Goal: Task Accomplishment & Management: Complete application form

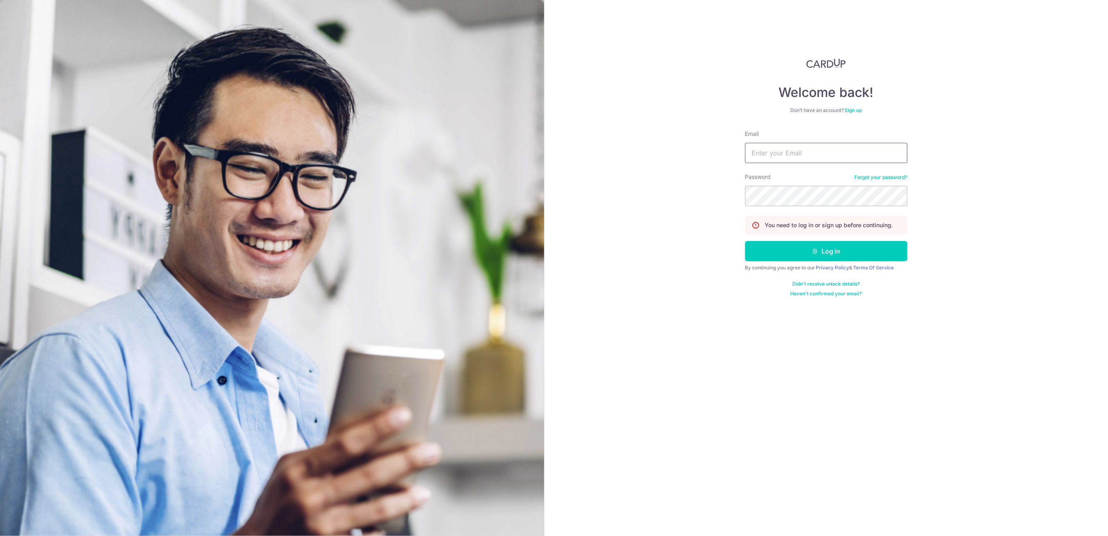
click at [877, 153] on input "Email" at bounding box center [826, 153] width 162 height 20
type input "finance@centaursgroup.com"
click at [848, 252] on button "Log in" at bounding box center [826, 251] width 162 height 20
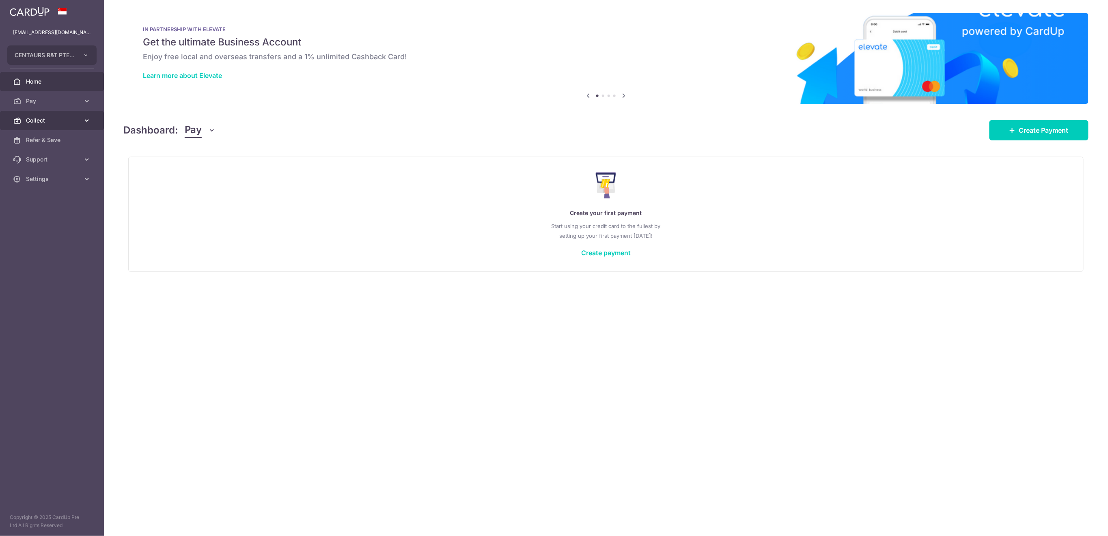
click at [41, 121] on span "Collect" at bounding box center [53, 120] width 54 height 8
click at [56, 178] on span "Payment Requests" at bounding box center [53, 179] width 54 height 8
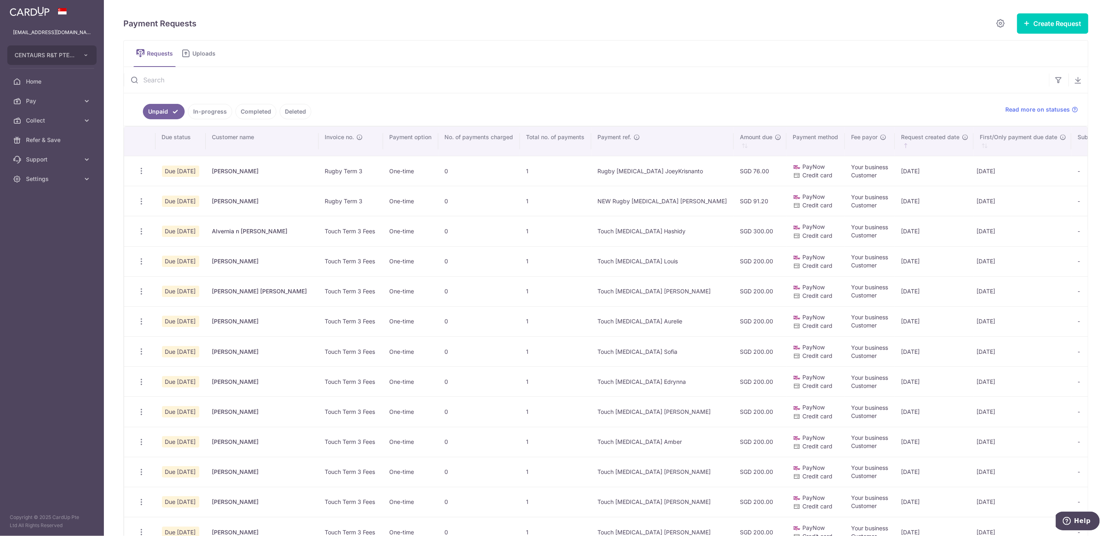
click at [287, 83] on input "text" at bounding box center [586, 80] width 925 height 26
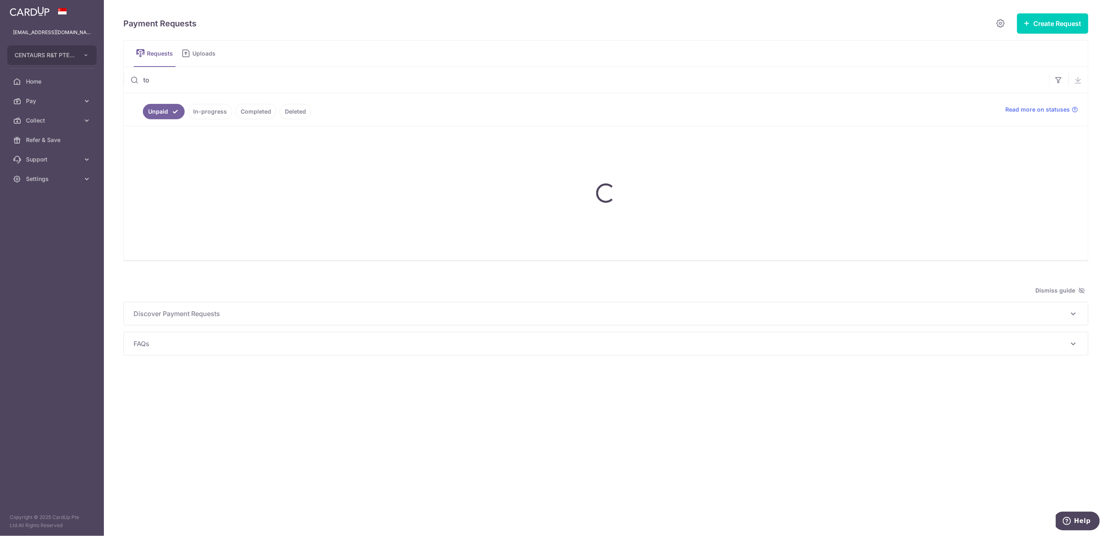
type input "t"
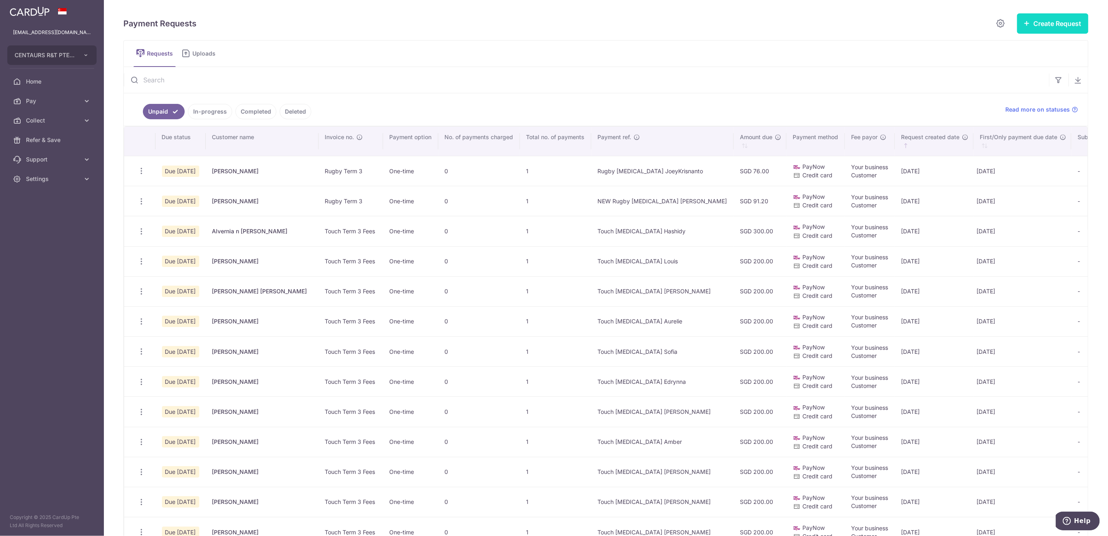
click at [1033, 24] on button "Create Request" at bounding box center [1052, 23] width 71 height 20
click at [1019, 50] on span "Single Request" at bounding box center [1040, 49] width 84 height 10
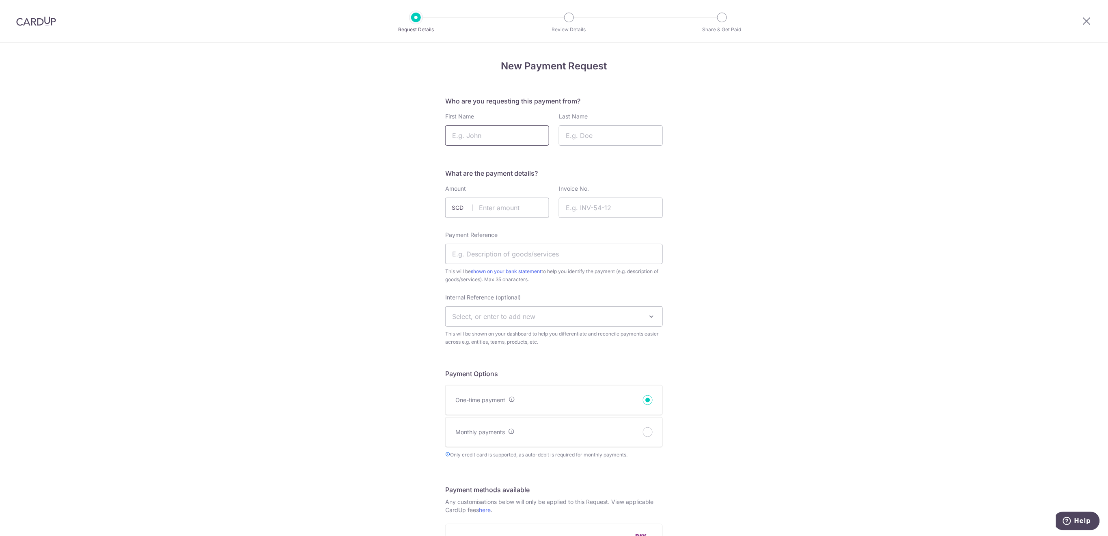
click at [488, 138] on input "First Name" at bounding box center [497, 135] width 104 height 20
type input "Tom"
click at [591, 133] on input "Last Name" at bounding box center [611, 135] width 104 height 20
type input "McKenzie"
click at [504, 207] on input "text" at bounding box center [497, 208] width 104 height 20
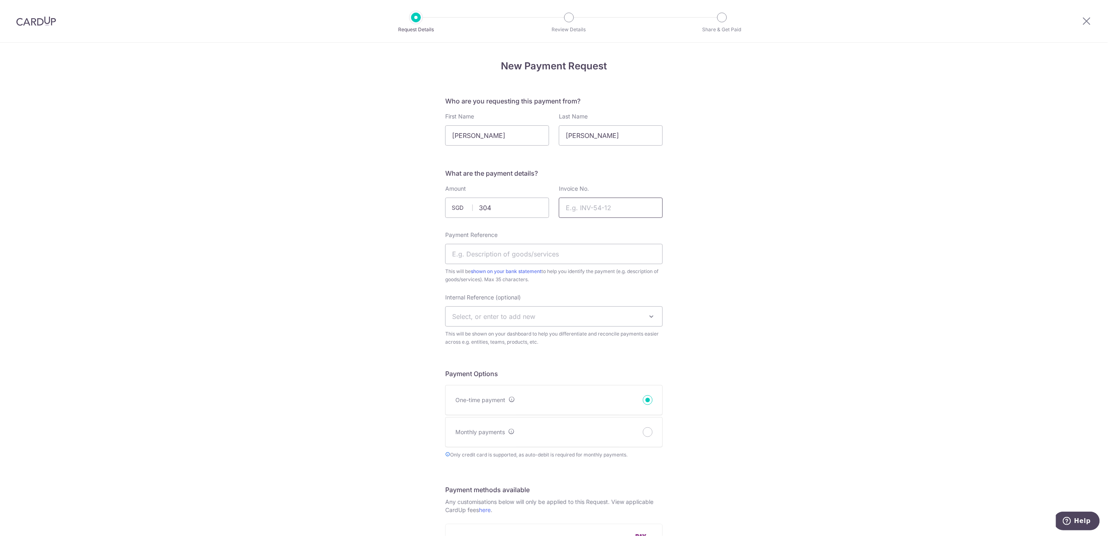
type input "304.00"
click at [640, 207] on input "Invoice No." at bounding box center [611, 208] width 104 height 20
type input "Rugby Term 3"
click at [524, 252] on input "Payment Reference" at bounding box center [554, 254] width 218 height 20
type input "Rugby T3 TomMcKenzie"
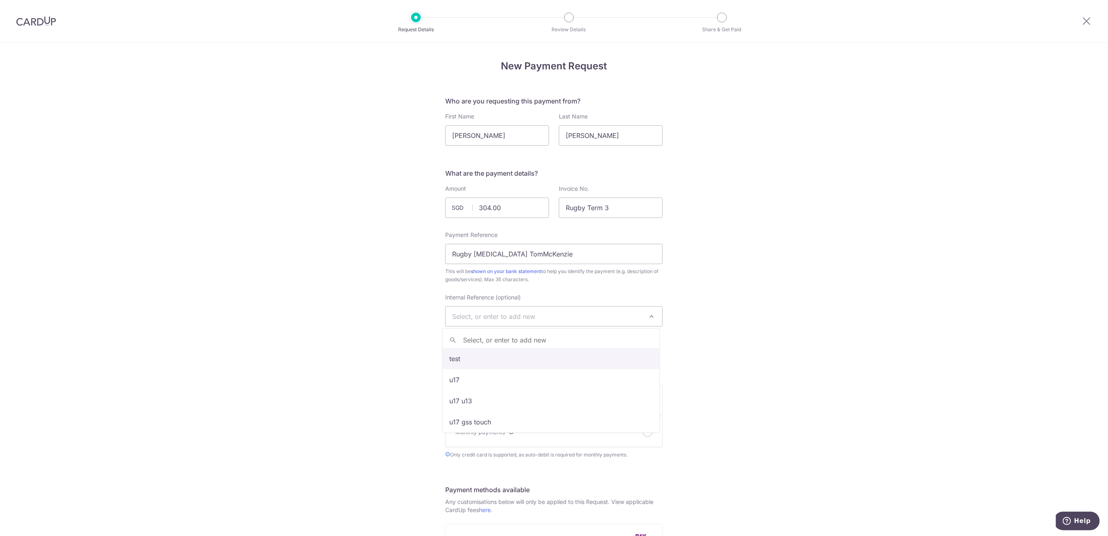
click at [542, 318] on span "Select, or enter to add new" at bounding box center [554, 316] width 217 height 19
type input "U16"
select select "u16"
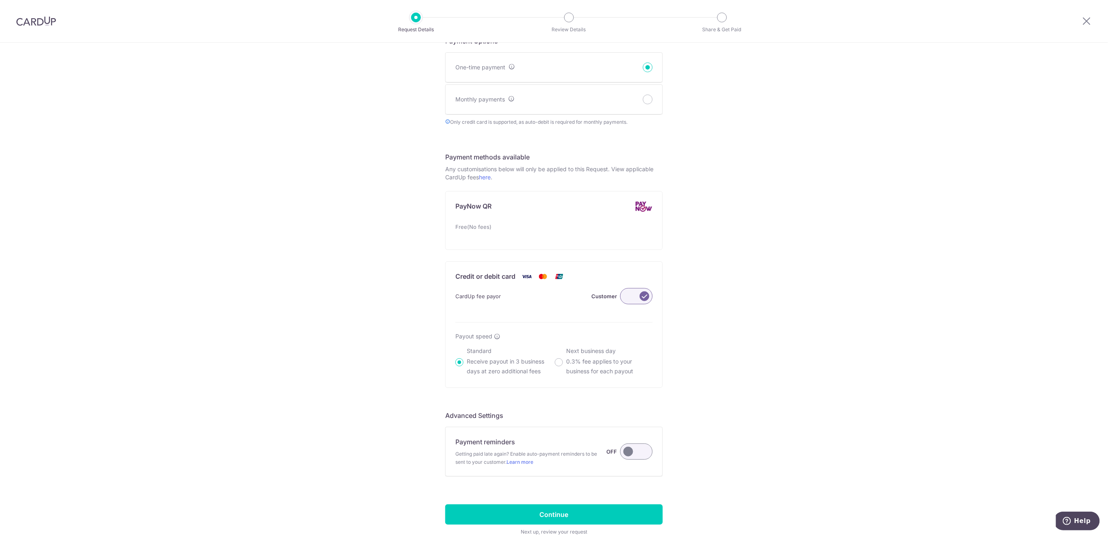
scroll to position [380, 0]
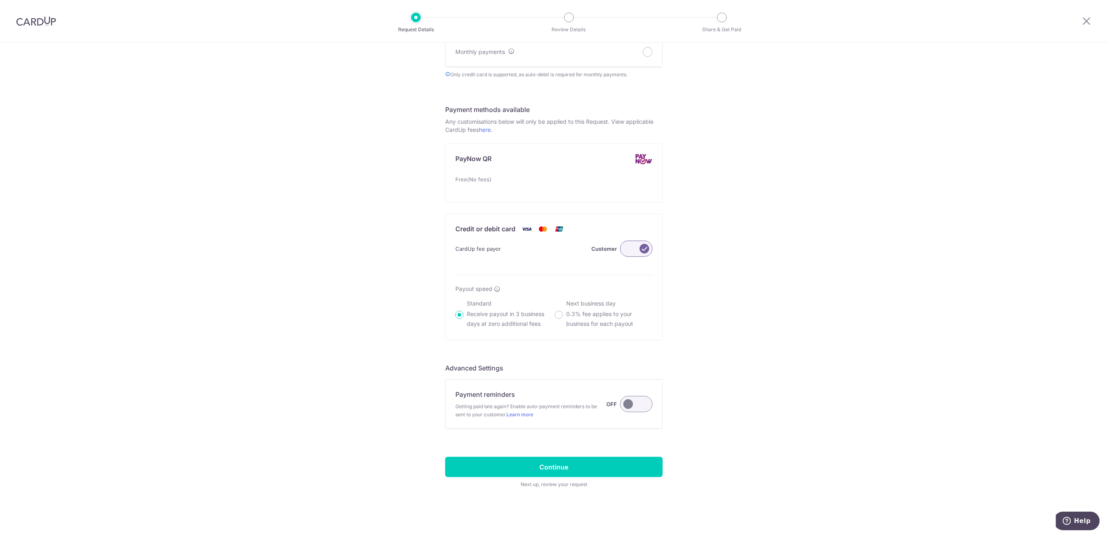
click at [629, 404] on label at bounding box center [636, 404] width 32 height 16
click at [0, 0] on input "Payment reminders Getting paid late again? Enable auto-payment reminders to be …" at bounding box center [0, 0] width 0 height 0
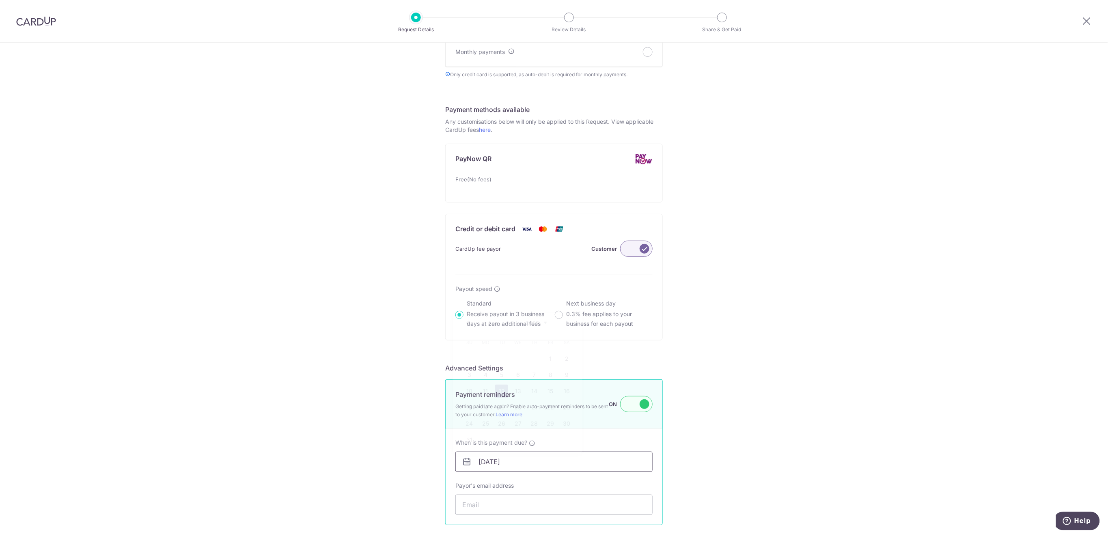
click at [567, 464] on input "12/08/2025" at bounding box center [553, 462] width 197 height 20
click at [564, 390] on link "16" at bounding box center [566, 391] width 13 height 13
type input "16/08/2025"
click at [518, 509] on input "Payor's email address" at bounding box center [553, 505] width 197 height 20
paste input "janerodic@hotmail.com"
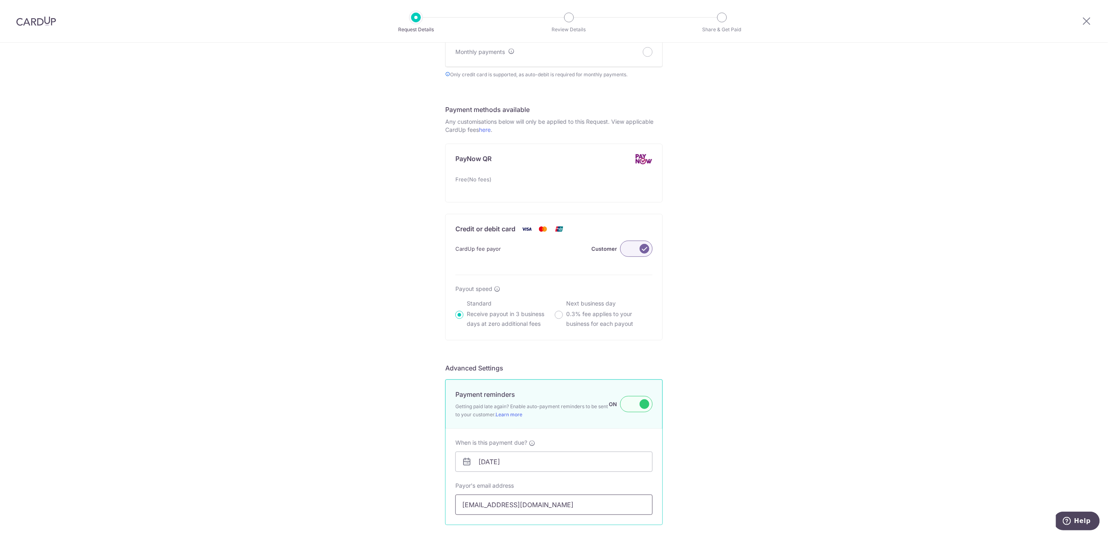
scroll to position [476, 0]
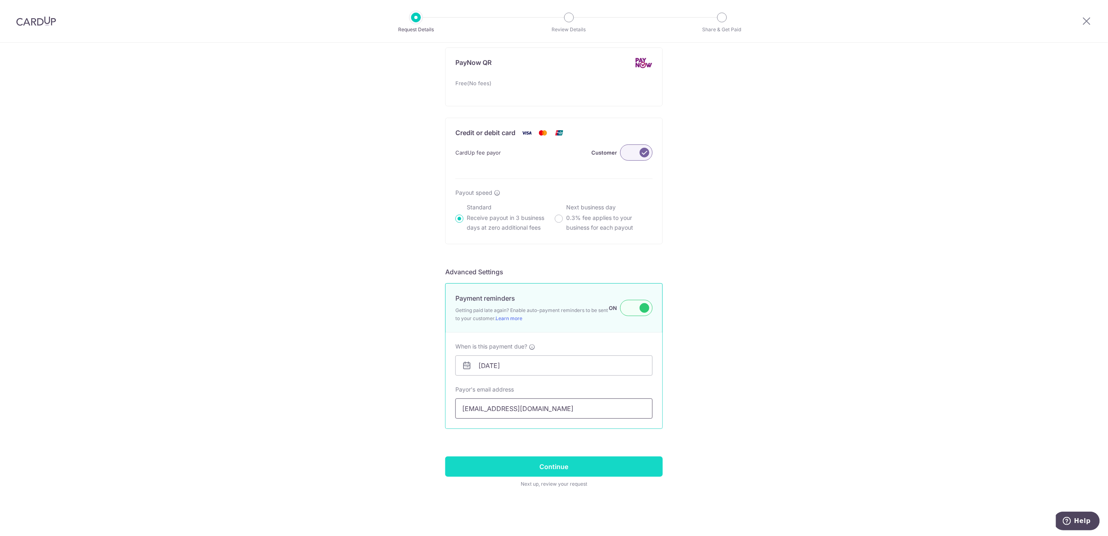
type input "janerodic@hotmail.com"
click at [645, 470] on input "Continue" at bounding box center [554, 467] width 218 height 20
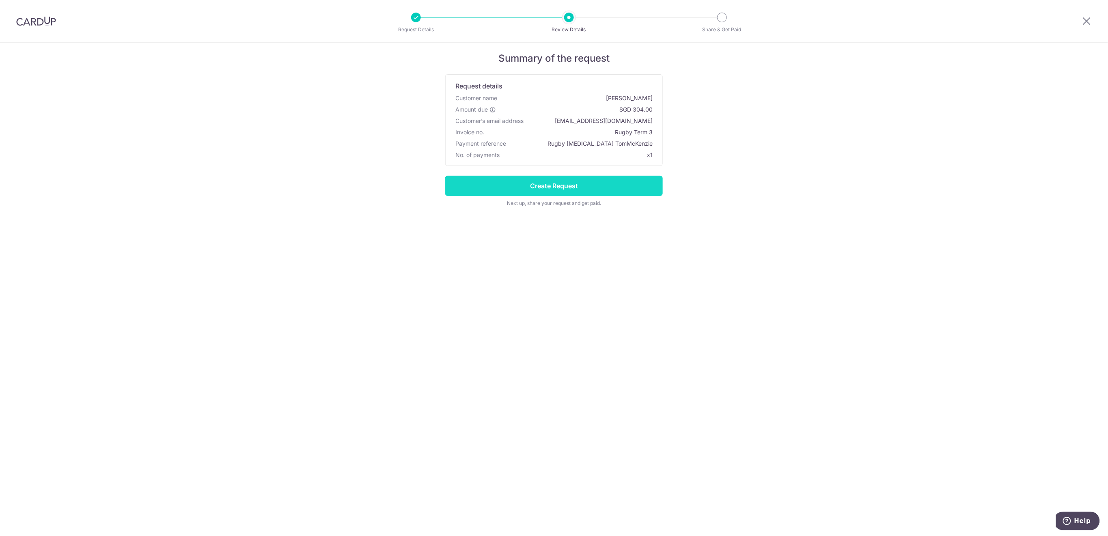
click at [598, 188] on input "Create Request" at bounding box center [554, 186] width 218 height 20
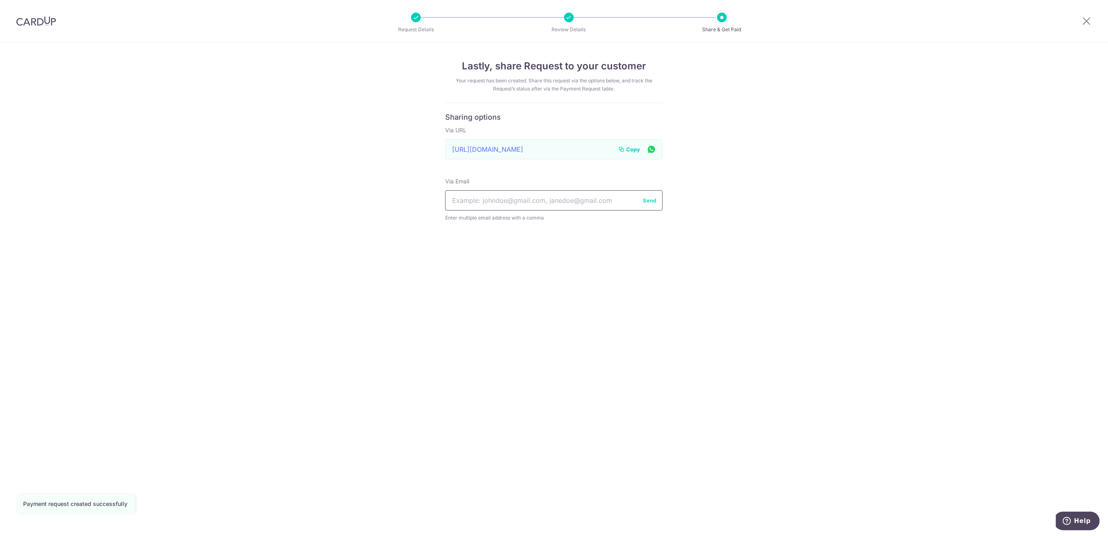
click at [527, 198] on input "text" at bounding box center [554, 200] width 218 height 20
paste input "janerodic@hotmail.com"
type input "janerodic@hotmail.com"
click at [647, 199] on button "Send" at bounding box center [649, 200] width 13 height 8
click at [628, 150] on span "Copy" at bounding box center [633, 149] width 14 height 8
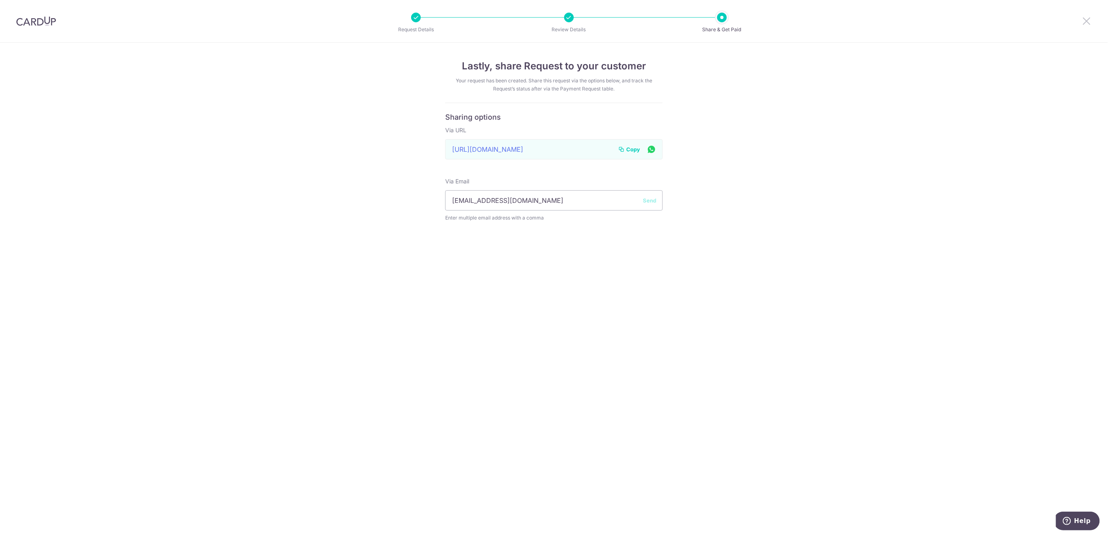
click at [1085, 20] on icon at bounding box center [1087, 21] width 10 height 10
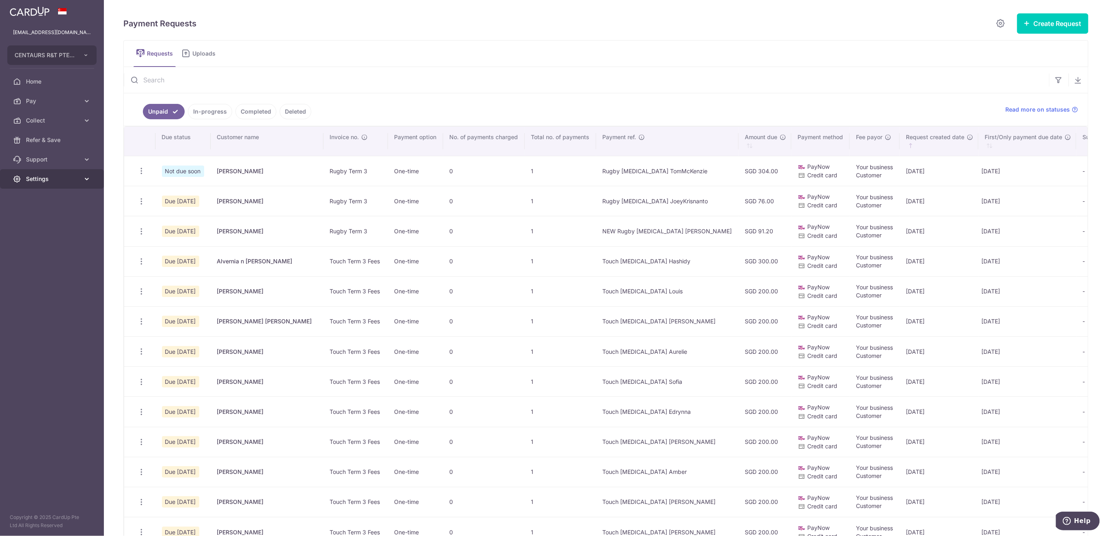
click at [62, 184] on link "Settings" at bounding box center [52, 178] width 104 height 19
click at [57, 224] on link "Logout" at bounding box center [52, 217] width 104 height 19
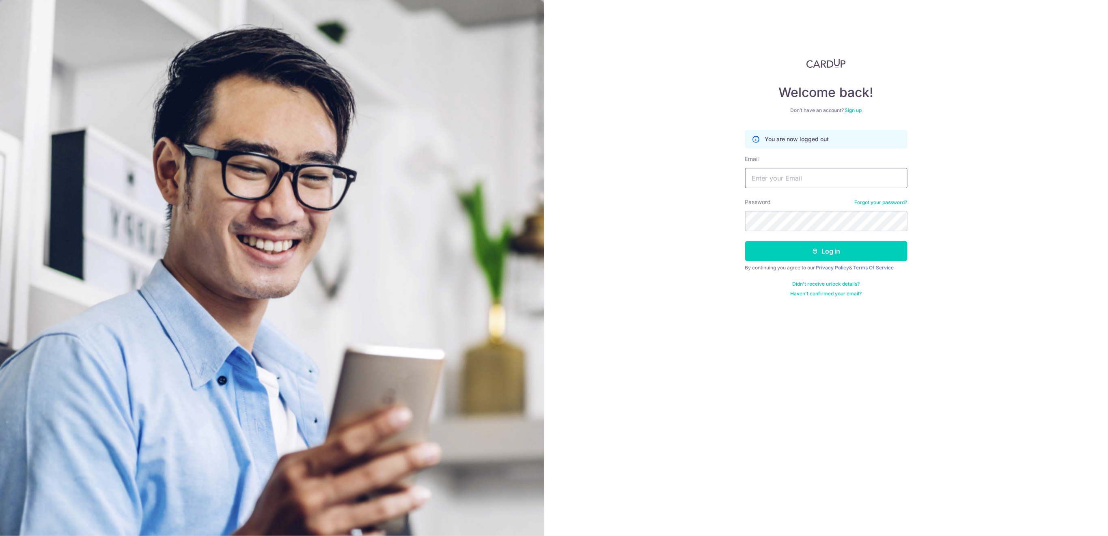
drag, startPoint x: 789, startPoint y: 174, endPoint x: 809, endPoint y: 190, distance: 26.0
click at [790, 172] on input "Email" at bounding box center [826, 178] width 162 height 20
type input "info@centaursgroup.com"
click at [861, 258] on button "Log in" at bounding box center [826, 251] width 162 height 20
